Goal: Task Accomplishment & Management: Use online tool/utility

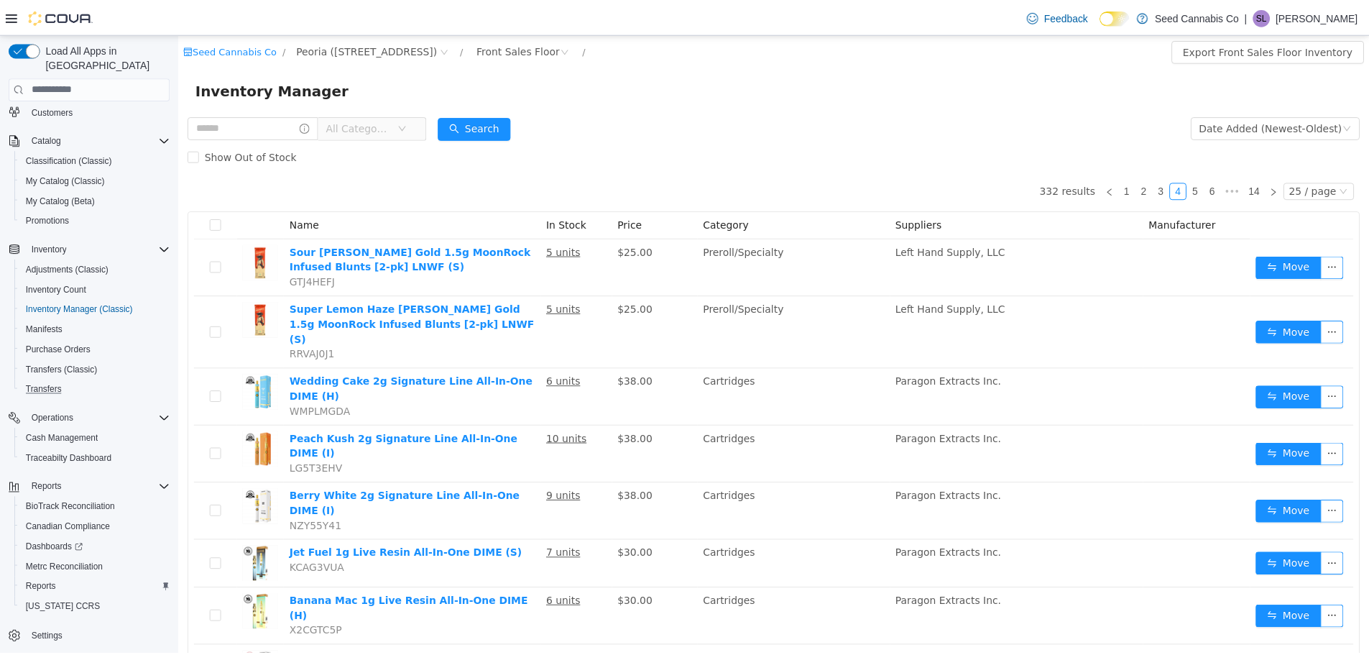
scroll to position [127, 0]
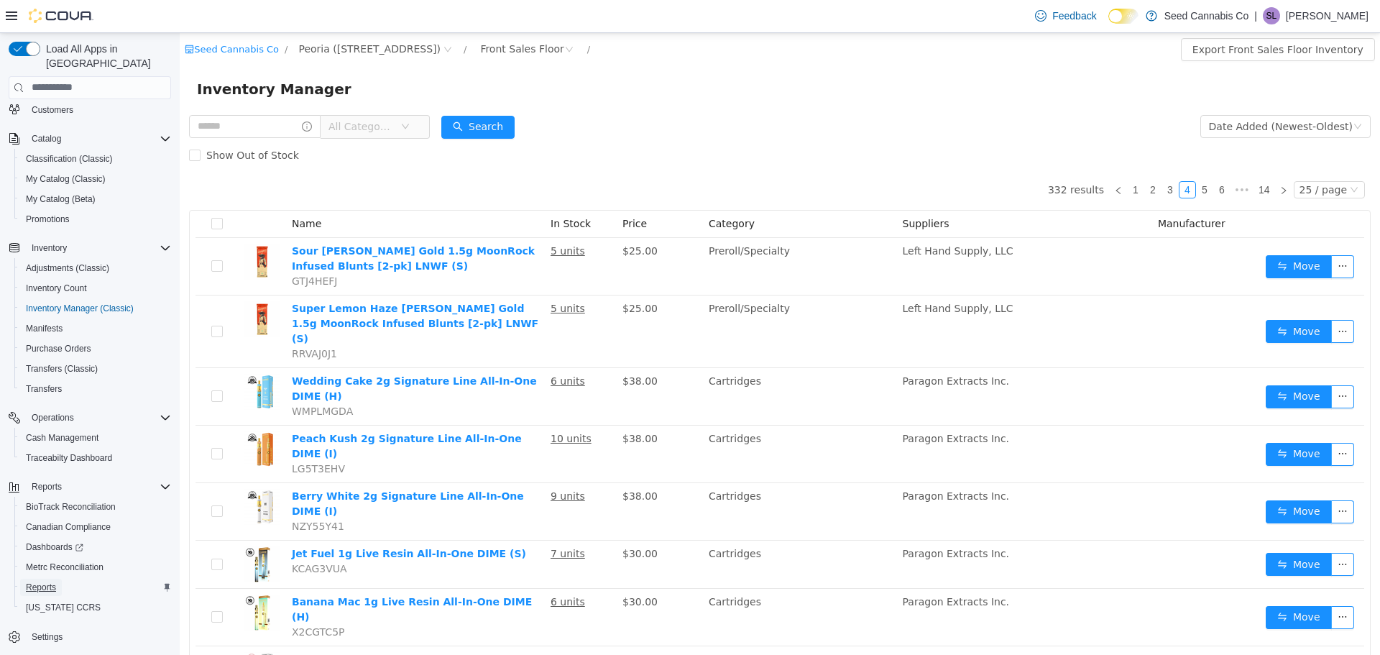
click at [52, 582] on span "Reports" at bounding box center [41, 588] width 30 height 12
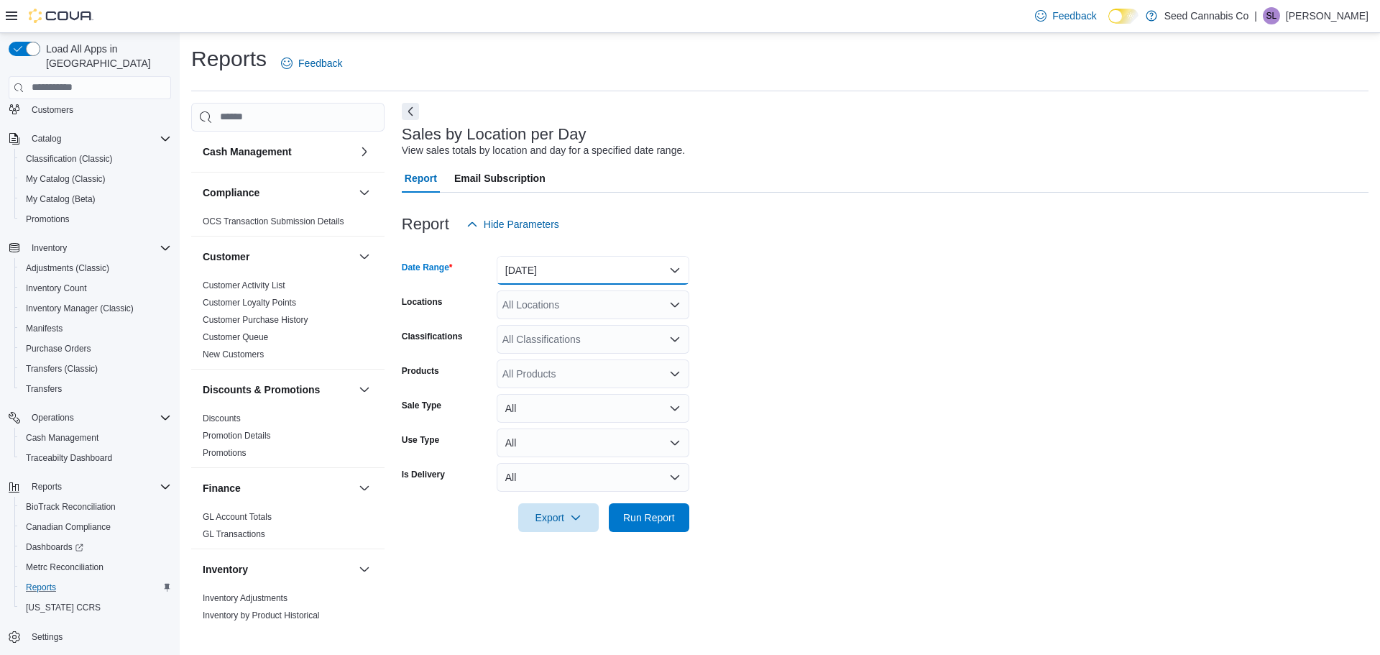
click at [560, 267] on button "[DATE]" at bounding box center [593, 270] width 193 height 29
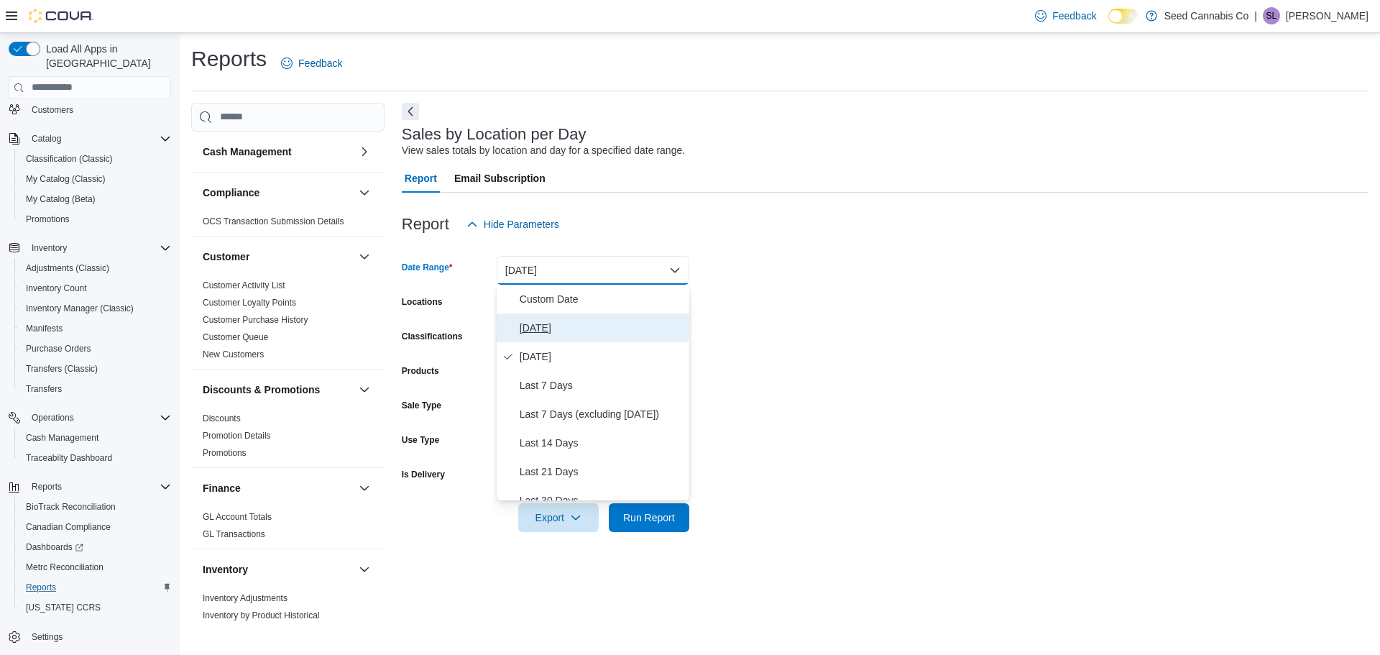
click at [543, 323] on span "[DATE]" at bounding box center [602, 327] width 164 height 17
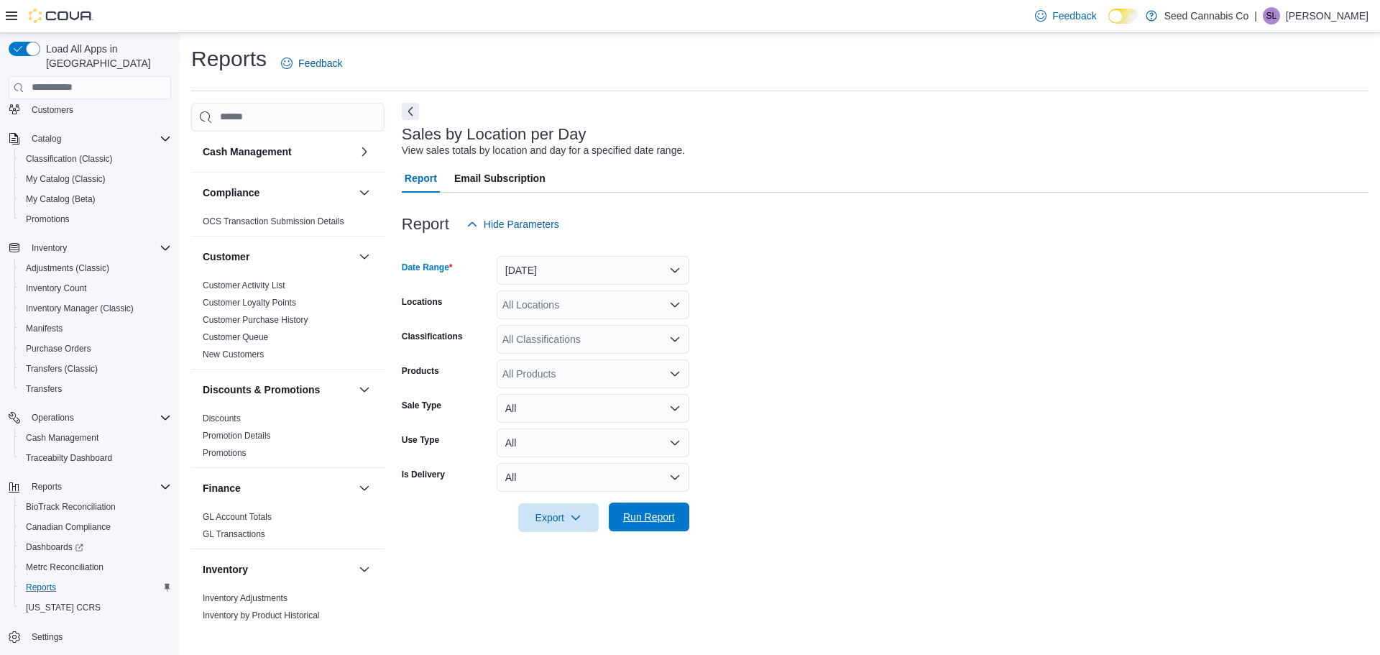
click at [648, 514] on span "Run Report" at bounding box center [649, 517] width 52 height 14
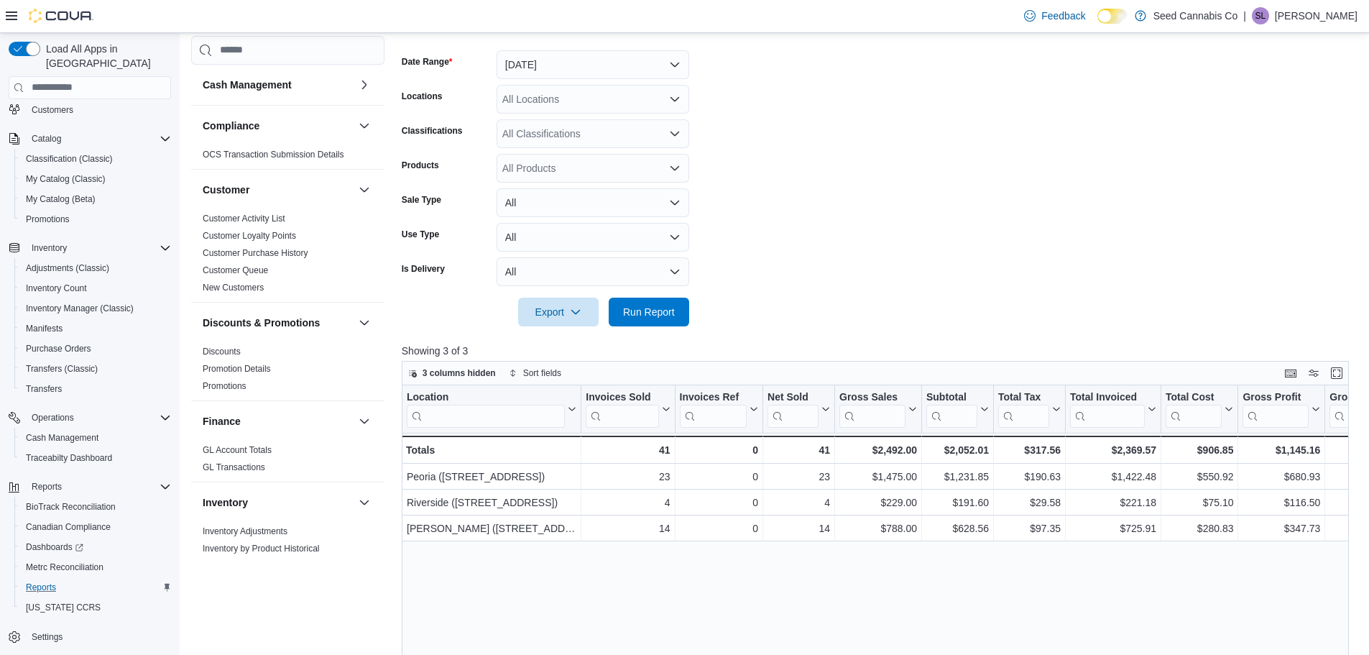
scroll to position [216, 0]
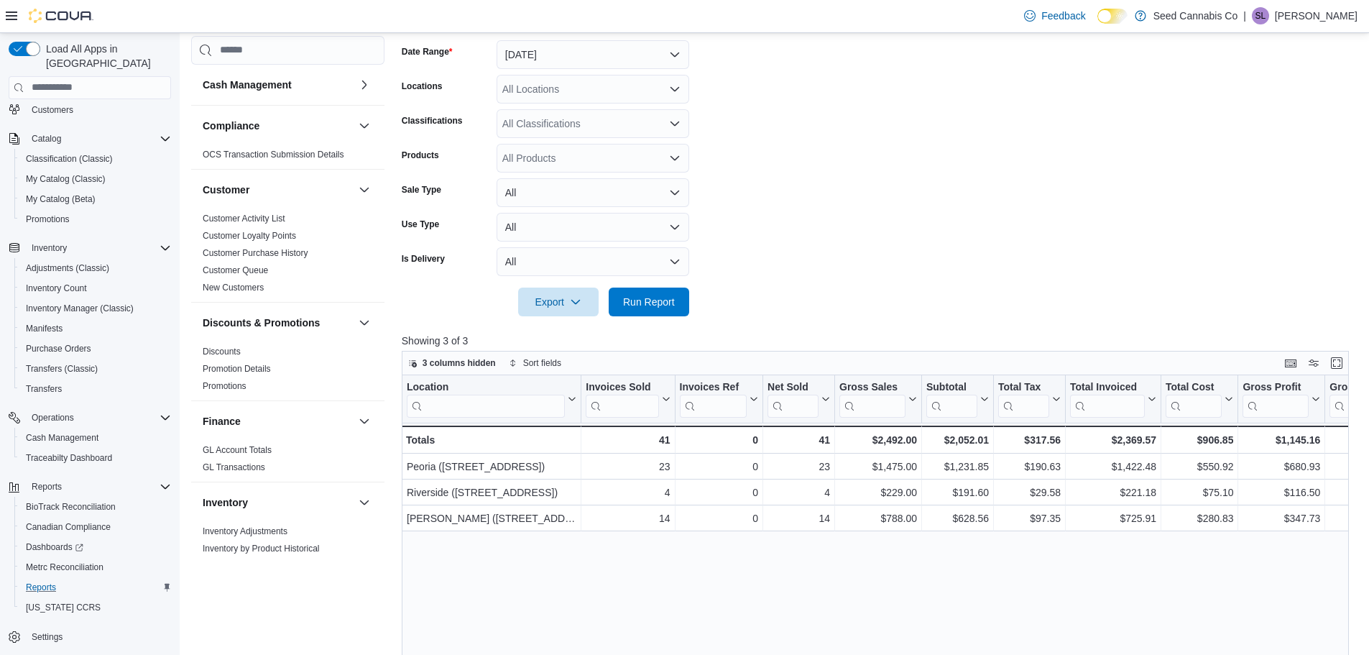
click at [1280, 589] on div "Location Click to view column header actions Invoices Sold Click to view column…" at bounding box center [880, 625] width 957 height 500
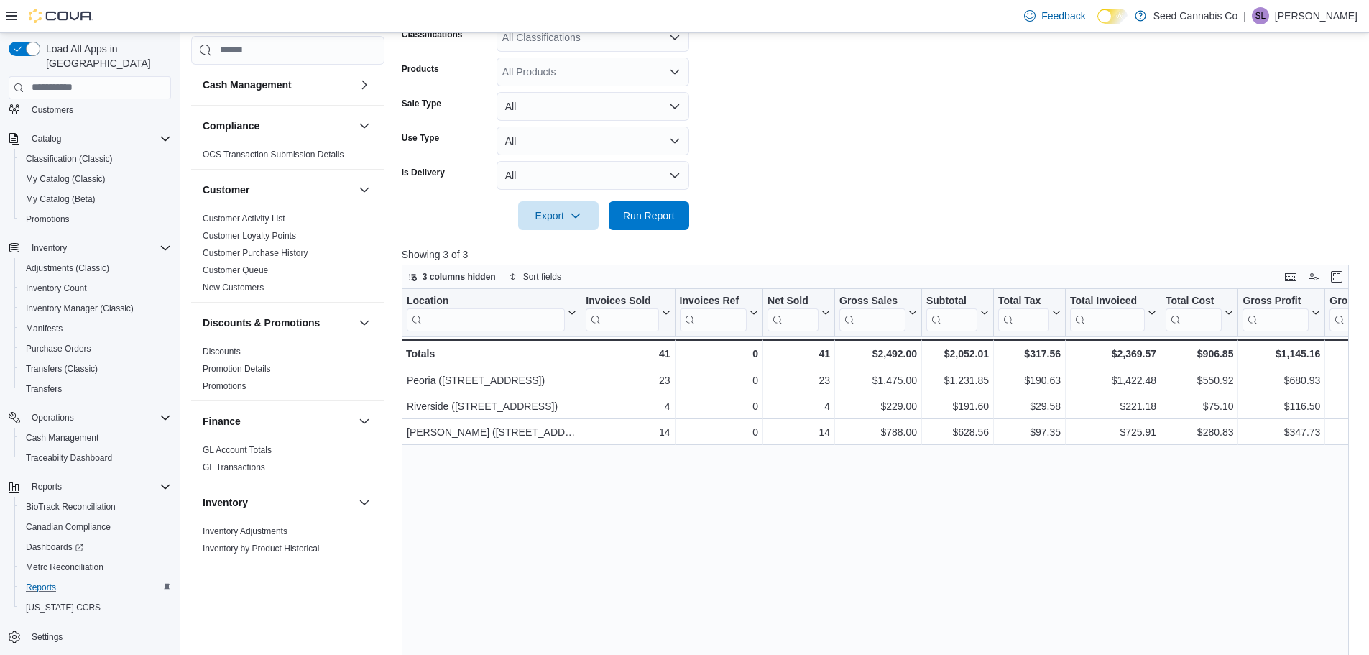
scroll to position [303, 0]
click at [600, 561] on div "Location Click to view column header actions Invoices Sold Click to view column…" at bounding box center [880, 538] width 957 height 500
